Goal: Information Seeking & Learning: Learn about a topic

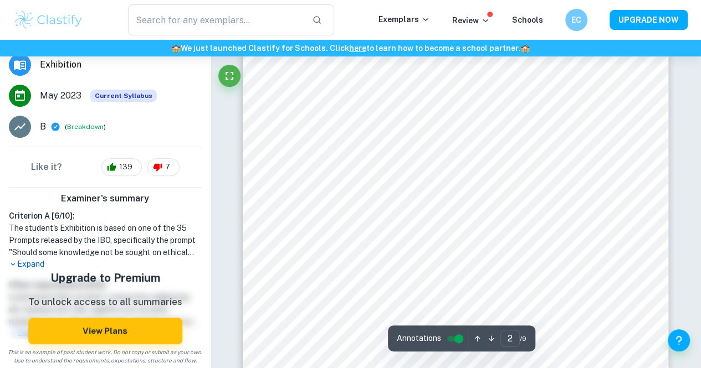
scroll to position [801, 0]
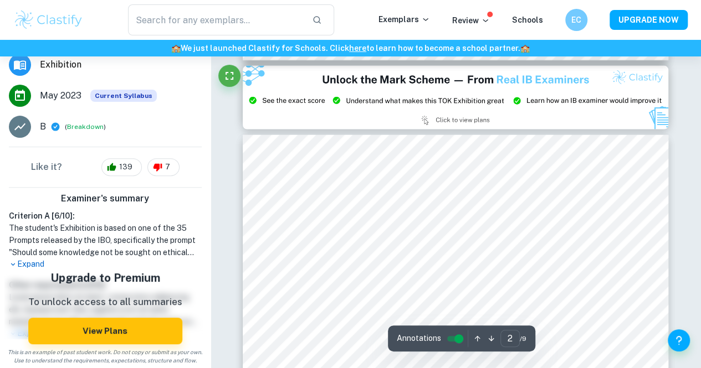
type input "3"
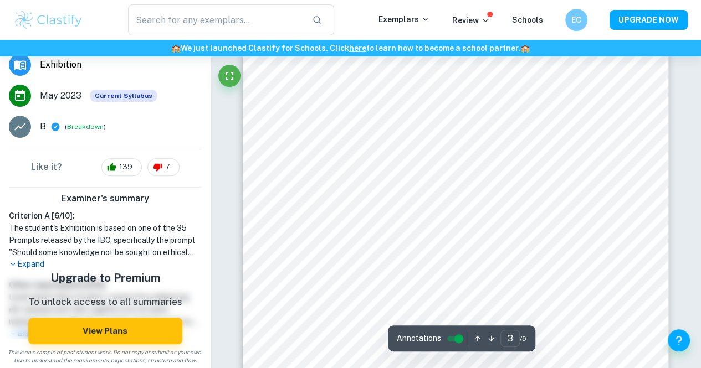
scroll to position [0, 0]
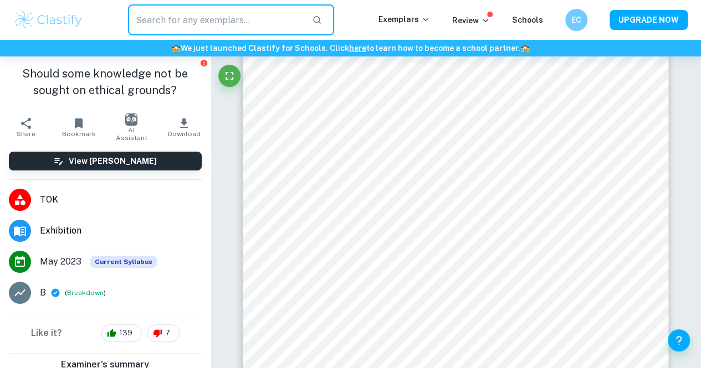
click at [235, 11] on input "text" at bounding box center [215, 19] width 175 height 31
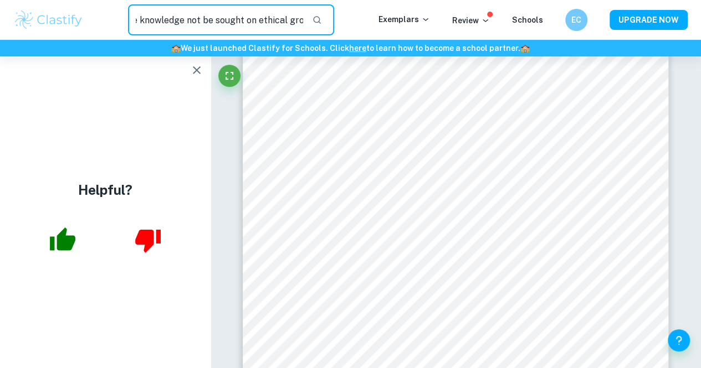
scroll to position [0, 60]
type input "should some knowledge not be sought on ethical grounds"
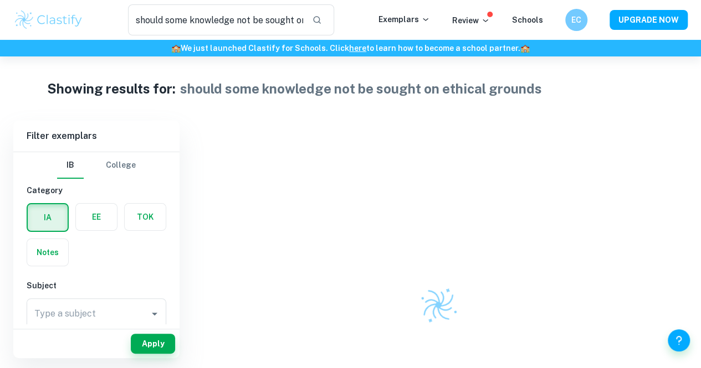
click at [161, 214] on label "button" at bounding box center [145, 217] width 41 height 27
click at [0, 0] on input "radio" at bounding box center [0, 0] width 0 height 0
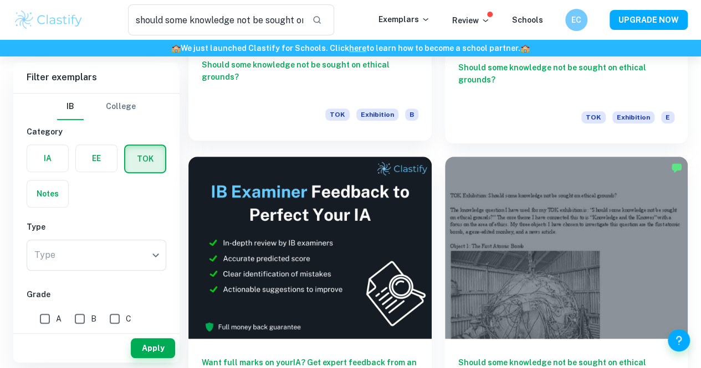
scroll to position [260, 0]
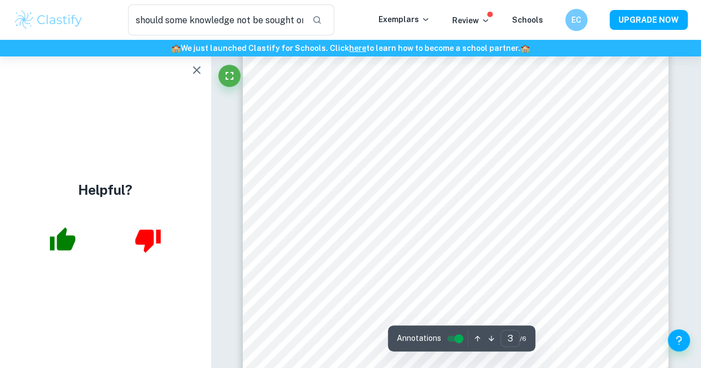
scroll to position [1459, 0]
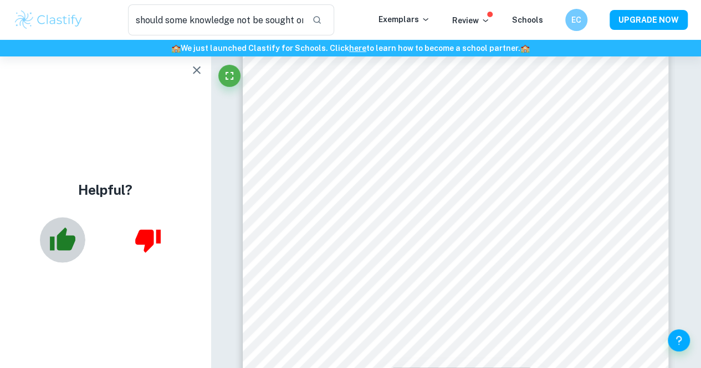
click at [76, 244] on button "button" at bounding box center [62, 240] width 45 height 45
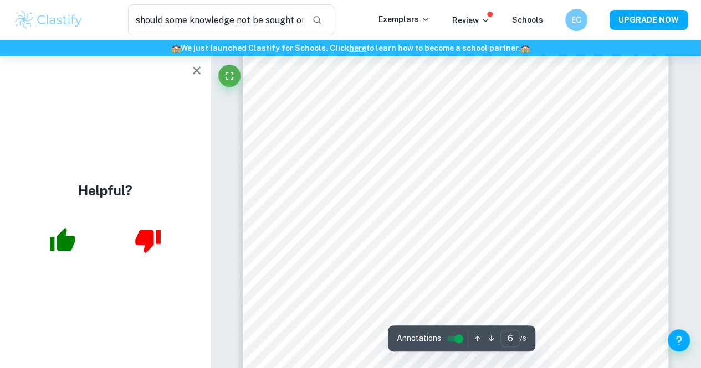
scroll to position [3176, 0]
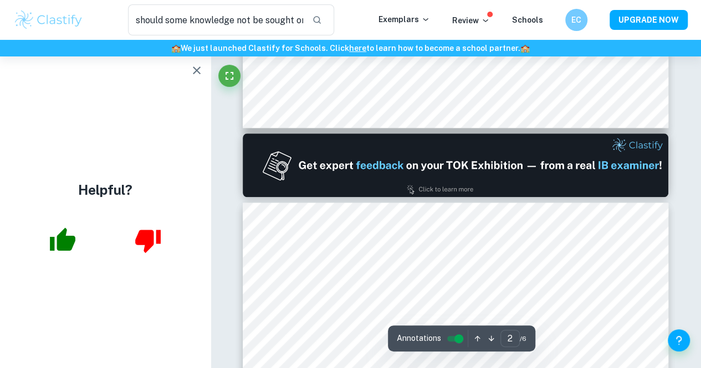
type input "1"
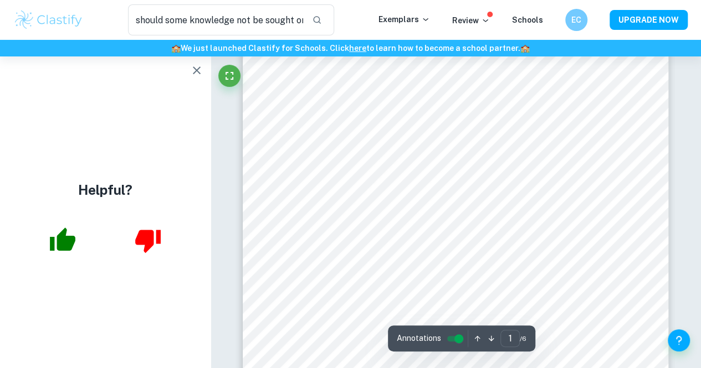
scroll to position [0, 0]
